Goal: Information Seeking & Learning: Learn about a topic

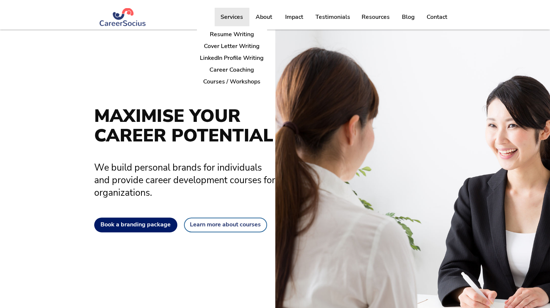
click at [226, 15] on p "Services" at bounding box center [232, 17] width 30 height 18
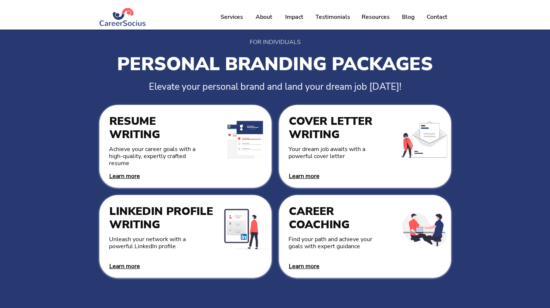
click at [126, 266] on span "Learn more" at bounding box center [124, 266] width 31 height 8
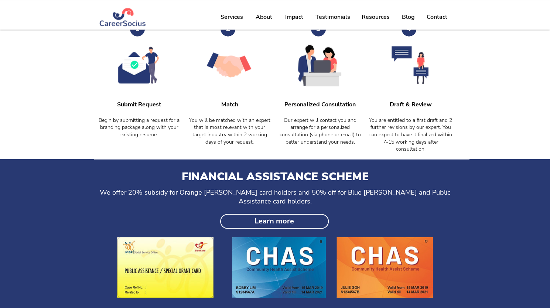
scroll to position [660, 0]
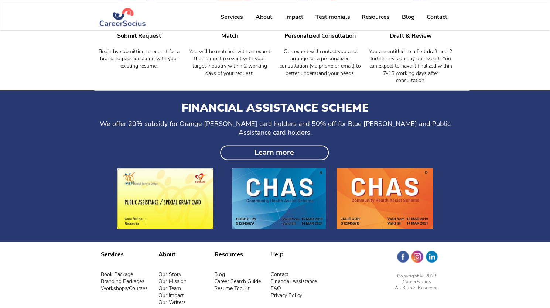
click at [216, 270] on link "Blog" at bounding box center [219, 273] width 11 height 7
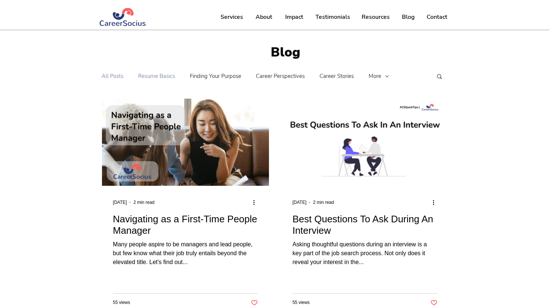
click at [157, 75] on link "Resume Basics" at bounding box center [156, 76] width 37 height 7
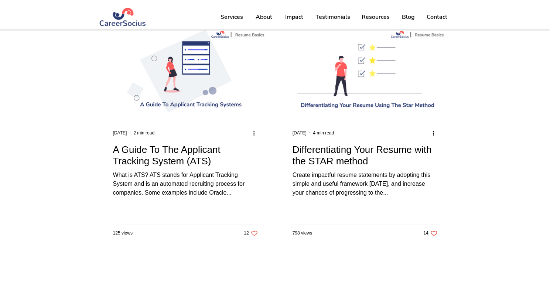
scroll to position [74, 0]
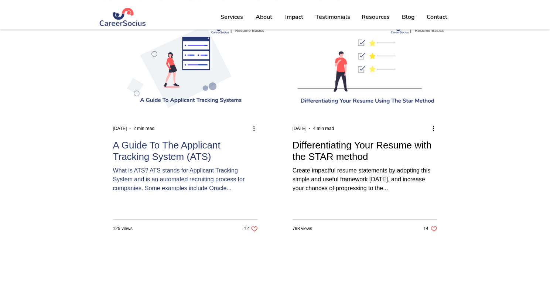
click at [147, 150] on h2 "A Guide To The Applicant Tracking System (ATS)" at bounding box center [185, 151] width 145 height 23
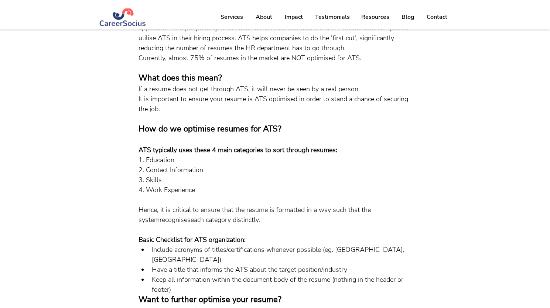
scroll to position [222, 0]
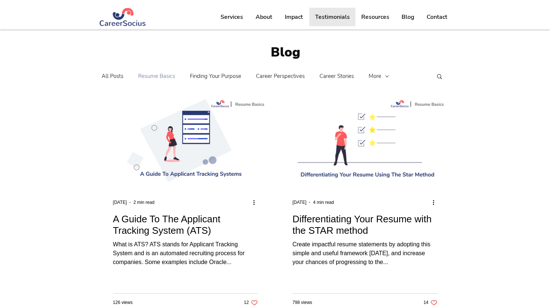
click at [318, 15] on p "Testimonials" at bounding box center [332, 17] width 42 height 18
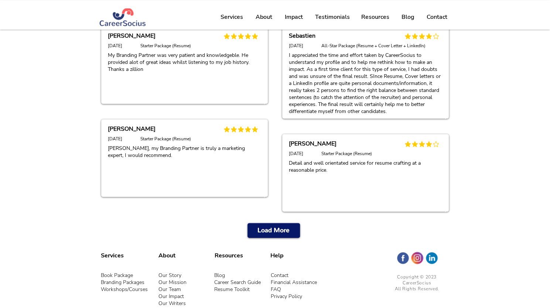
scroll to position [295, 0]
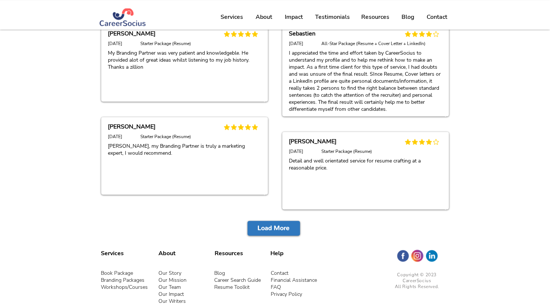
click at [268, 225] on span "Load More" at bounding box center [273, 228] width 32 height 9
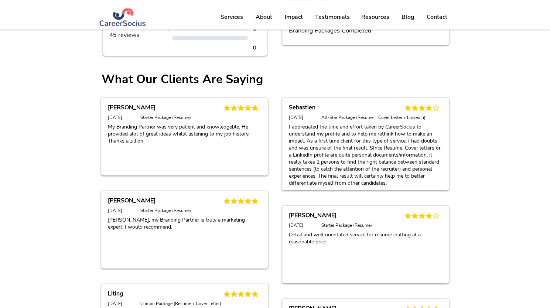
scroll to position [0, 0]
